Goal: Transaction & Acquisition: Purchase product/service

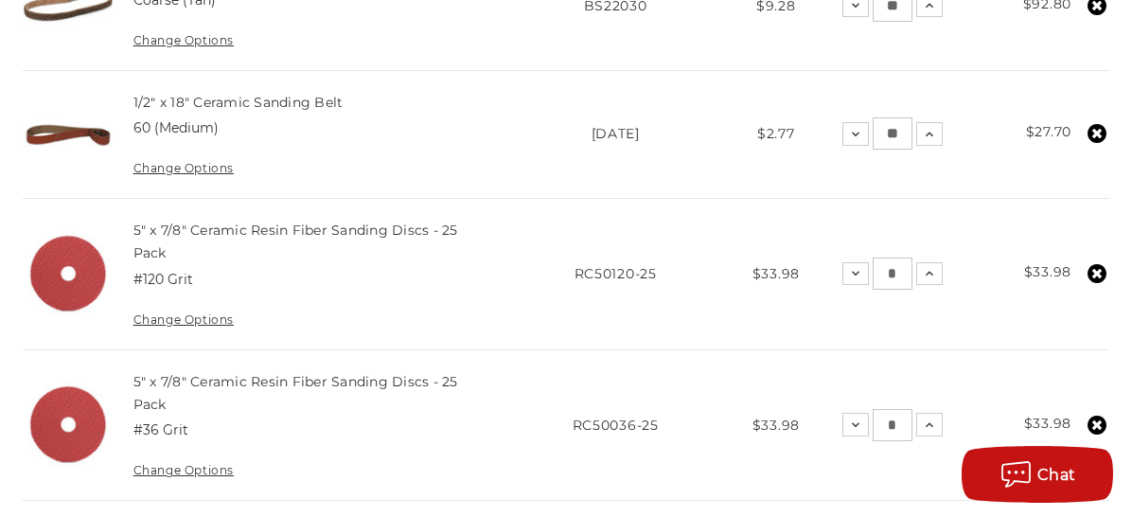
scroll to position [599, 0]
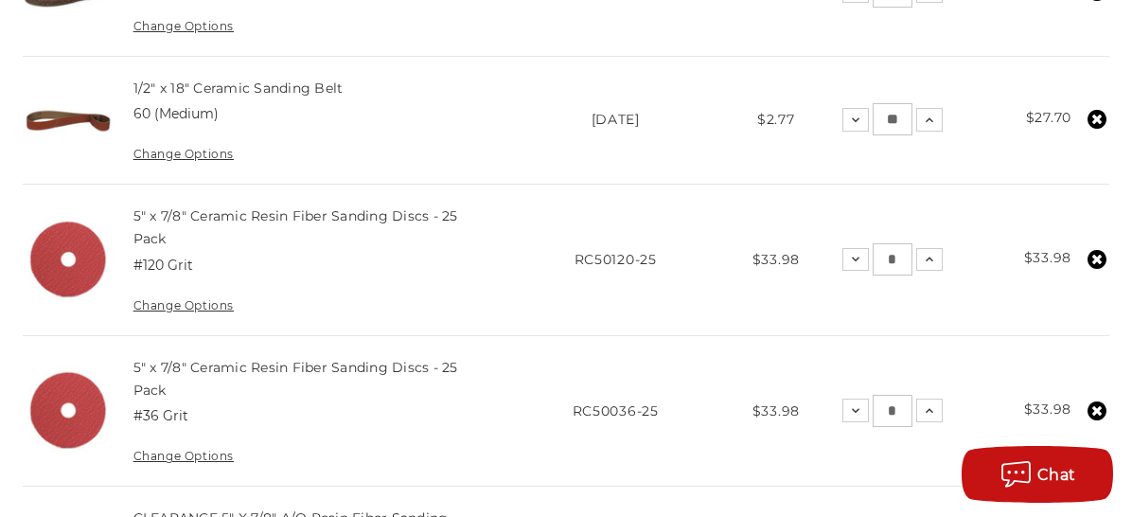
click at [1100, 269] on use at bounding box center [1096, 259] width 19 height 19
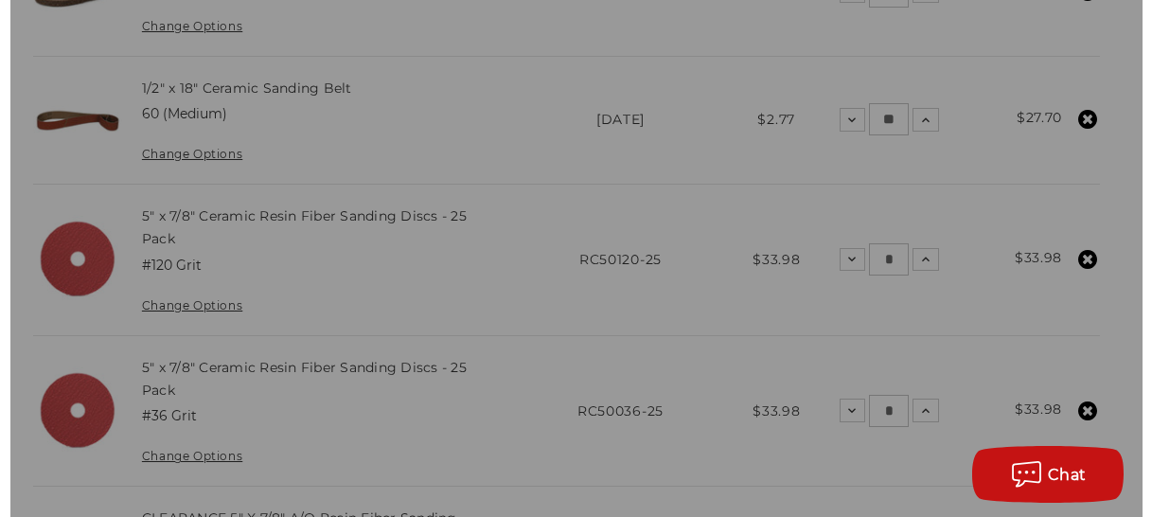
scroll to position [598, 0]
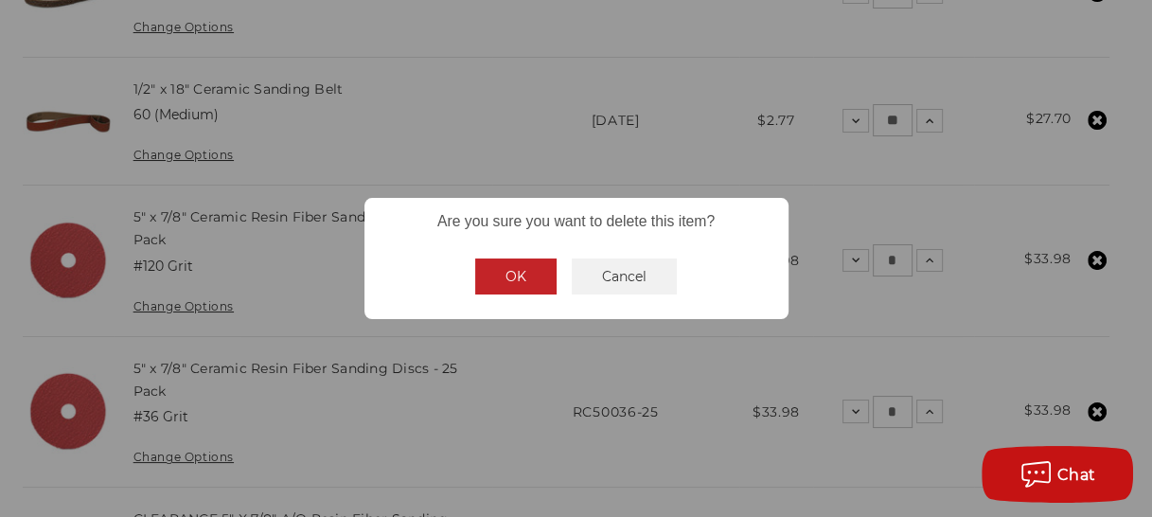
click at [509, 272] on button "OK" at bounding box center [515, 276] width 81 height 36
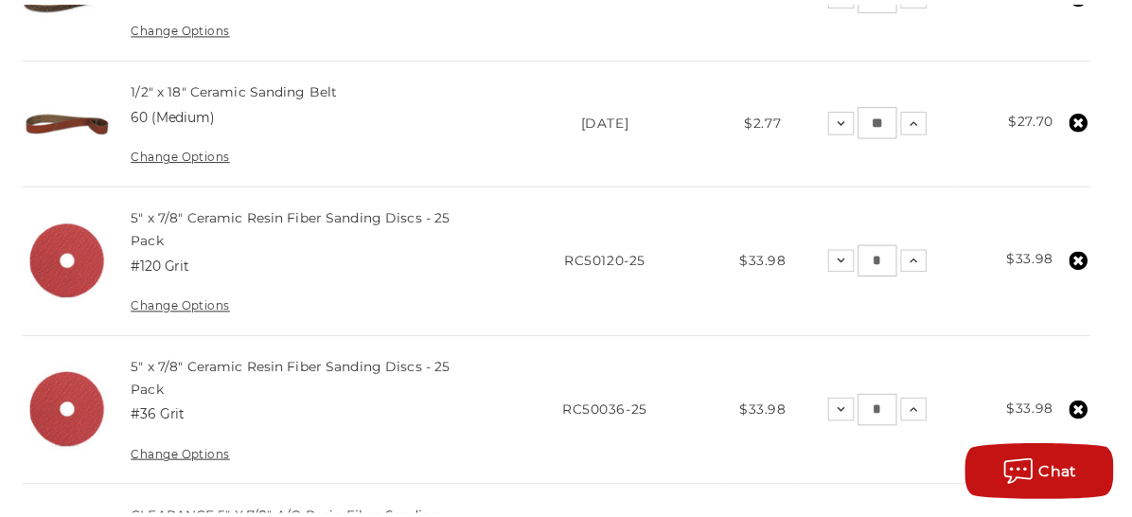
scroll to position [597, 0]
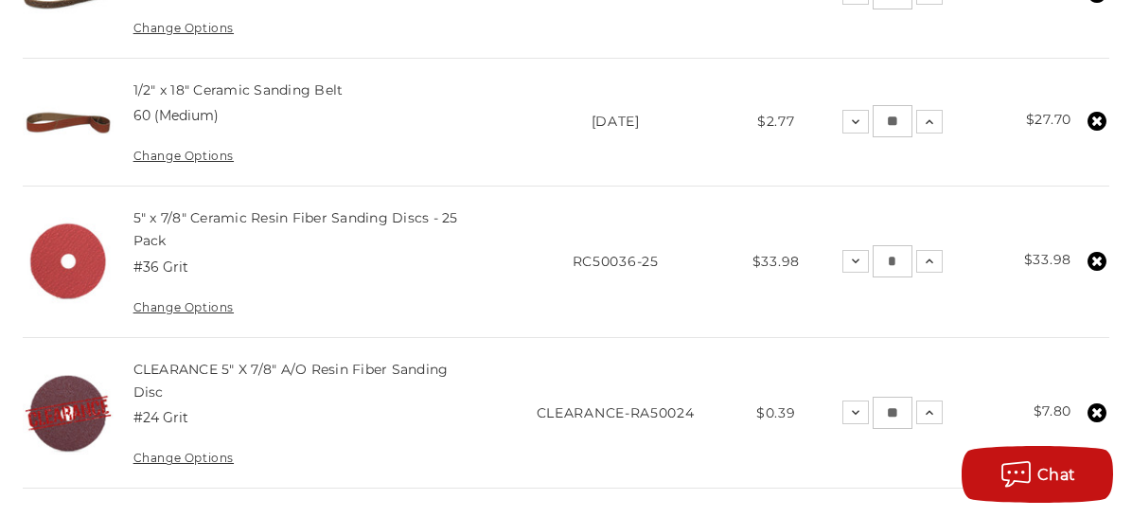
click at [1093, 271] on use at bounding box center [1096, 261] width 19 height 19
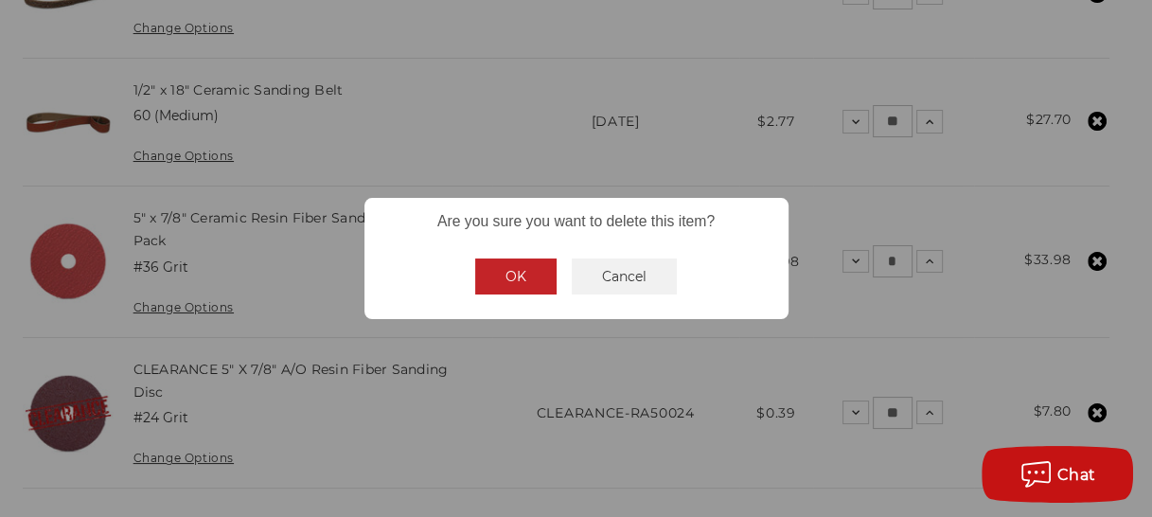
click at [518, 267] on button "OK" at bounding box center [515, 276] width 81 height 36
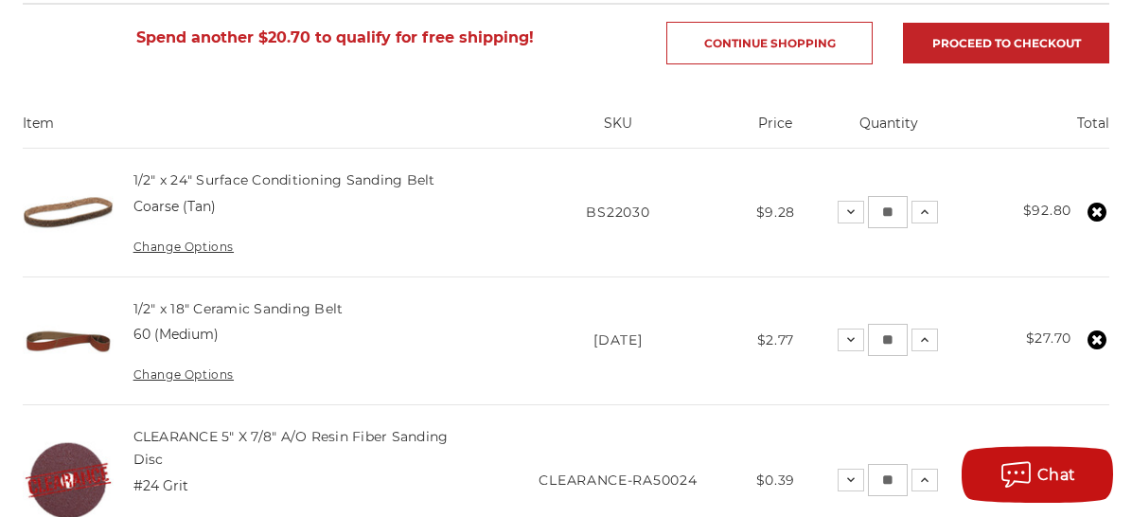
scroll to position [360, 0]
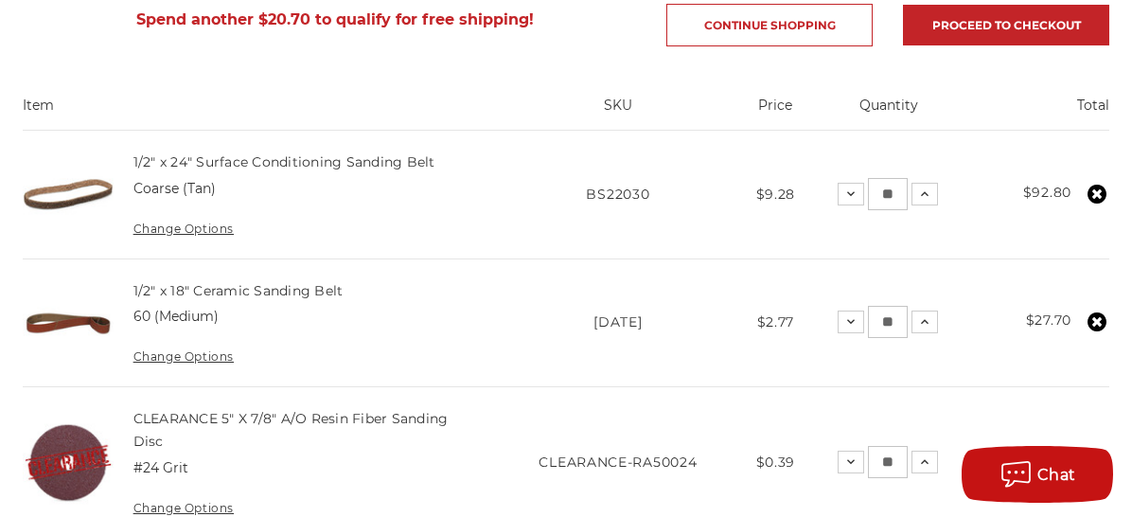
drag, startPoint x: 844, startPoint y: 202, endPoint x: 827, endPoint y: 203, distance: 17.1
click at [868, 203] on input "**" at bounding box center [888, 194] width 40 height 32
type input "**"
click at [930, 168] on tr "1/2" x 24" Surface Conditioning Sanding Belt Coarse (Tan) Change Options SKU BS…" at bounding box center [566, 195] width 1086 height 128
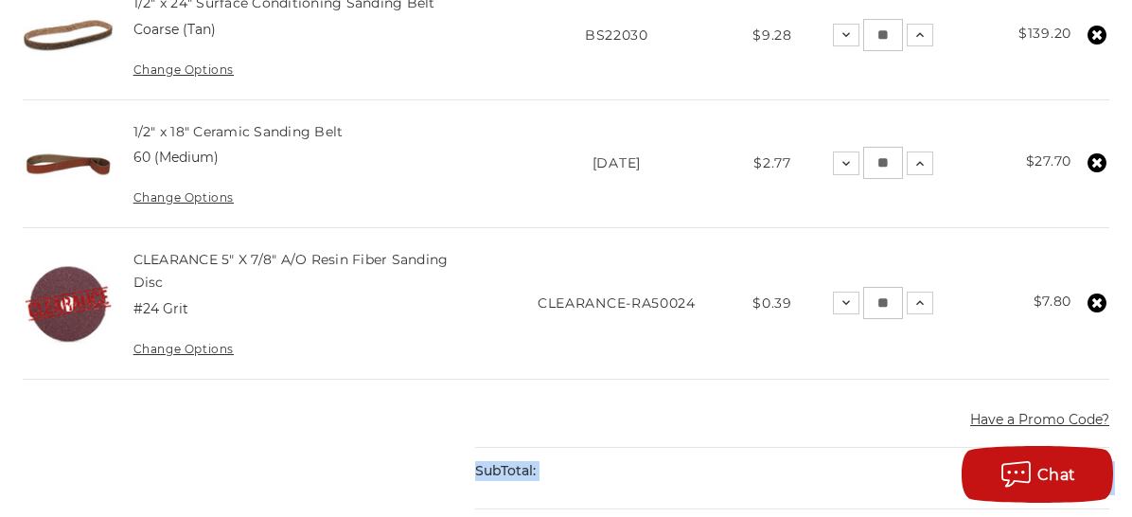
scroll to position [609, 0]
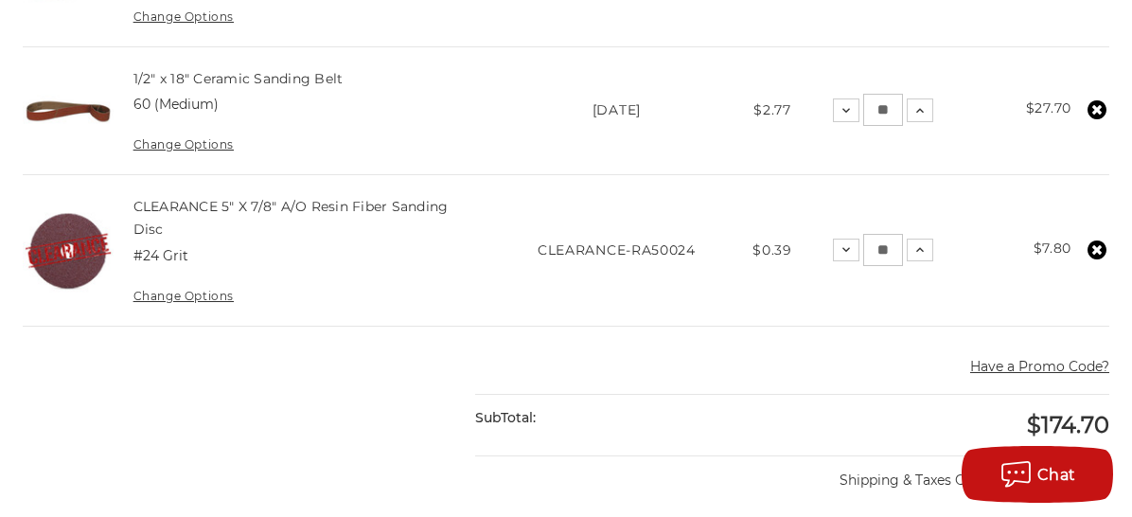
drag, startPoint x: 82, startPoint y: 114, endPoint x: 1111, endPoint y: 452, distance: 1083.1
click at [1111, 452] on body "Free Shipping on orders over $149 CONTACT US [DATE] - [DATE] (excluding holiday…" at bounding box center [566, 429] width 1132 height 2076
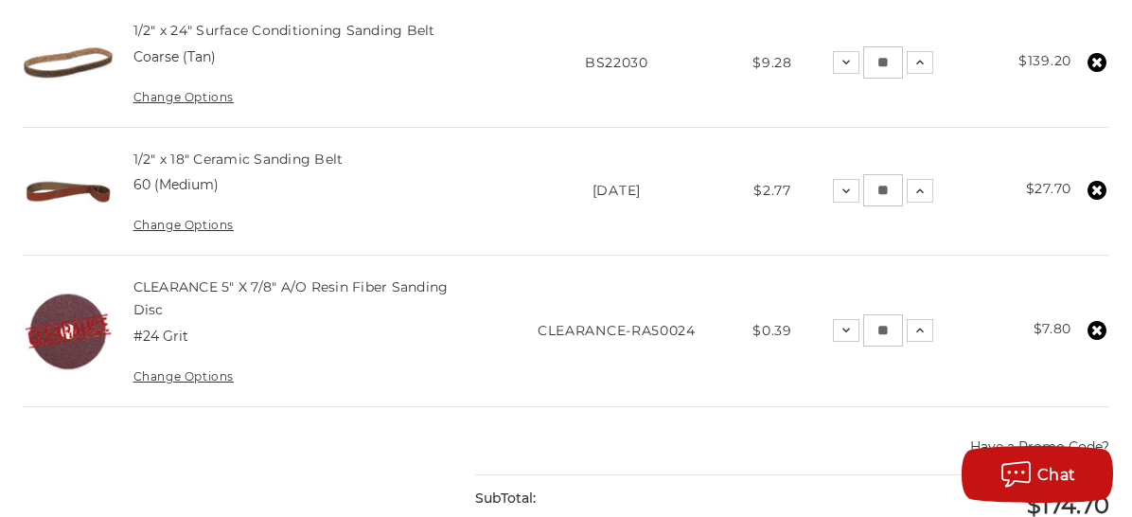
scroll to position [508, 0]
